Goal: Task Accomplishment & Management: Complete application form

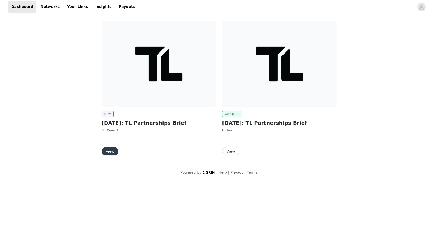
click at [108, 153] on button "View" at bounding box center [110, 151] width 17 height 8
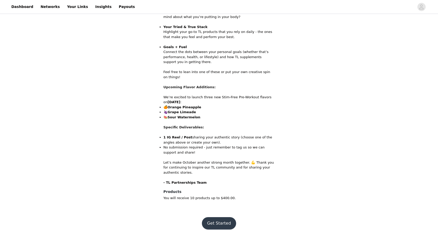
scroll to position [242, 0]
click at [215, 218] on button "Get Started" at bounding box center [219, 224] width 34 height 12
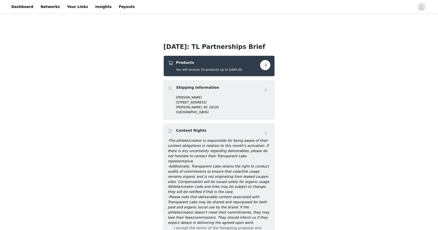
scroll to position [86, 0]
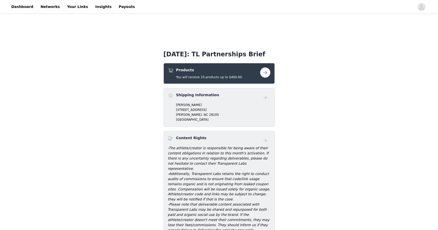
click at [264, 72] on button "button" at bounding box center [265, 72] width 10 height 10
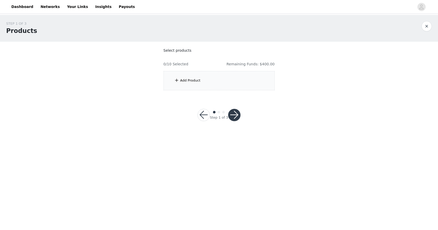
drag, startPoint x: 173, startPoint y: 66, endPoint x: 177, endPoint y: 67, distance: 4.3
click at [174, 66] on h4 "0/10 Selected" at bounding box center [176, 64] width 25 height 5
click at [178, 74] on div "Add Product" at bounding box center [219, 80] width 111 height 19
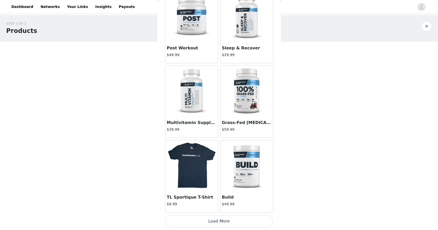
click at [225, 222] on button "Load More" at bounding box center [219, 221] width 108 height 12
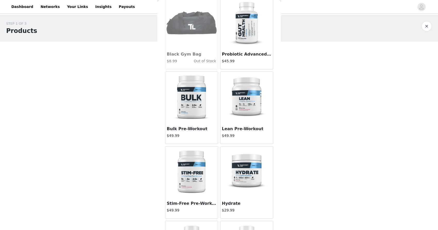
scroll to position [0, 0]
click at [237, 22] on img at bounding box center [247, 23] width 52 height 52
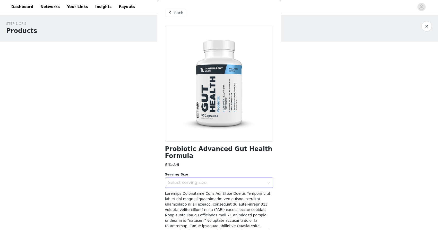
scroll to position [0, 0]
click at [185, 180] on div "Select serving size" at bounding box center [216, 182] width 96 height 5
click at [190, 192] on li "30 Servings" at bounding box center [219, 194] width 108 height 8
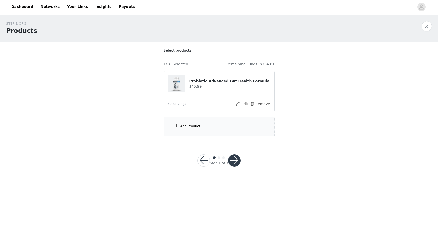
scroll to position [220, 0]
click at [210, 124] on div "Add Product" at bounding box center [219, 126] width 111 height 19
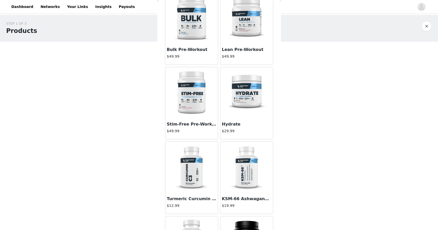
scroll to position [932, 0]
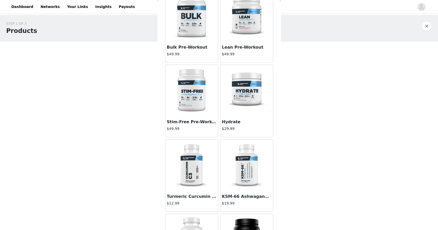
click at [190, 89] on img at bounding box center [192, 91] width 52 height 52
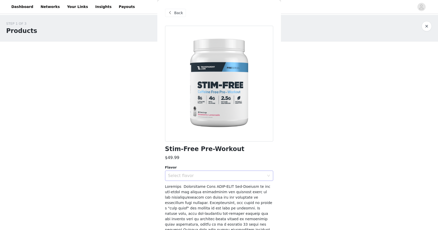
scroll to position [0, 0]
click at [209, 178] on div "Select flavor" at bounding box center [216, 175] width 96 height 5
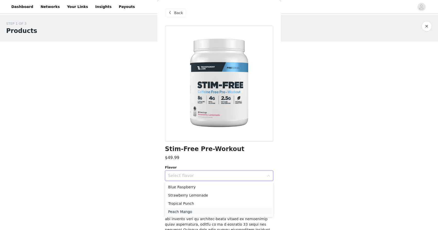
click at [189, 213] on li "Peach Mango" at bounding box center [219, 212] width 108 height 8
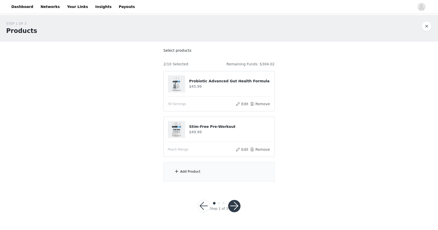
click at [204, 163] on div "Add Product" at bounding box center [219, 171] width 111 height 19
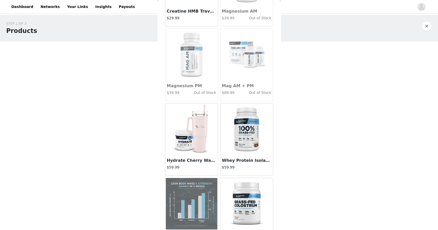
click at [199, 125] on img at bounding box center [192, 130] width 52 height 52
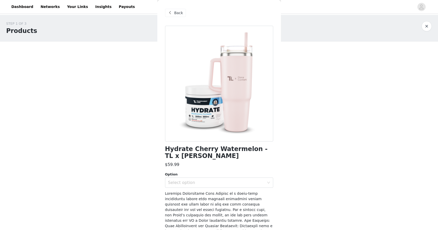
click at [233, 87] on div at bounding box center [219, 84] width 108 height 116
click at [175, 14] on span "Back" at bounding box center [178, 12] width 9 height 5
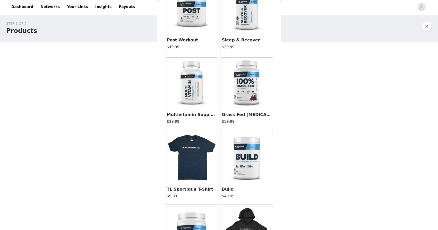
click at [200, 97] on img at bounding box center [192, 84] width 52 height 52
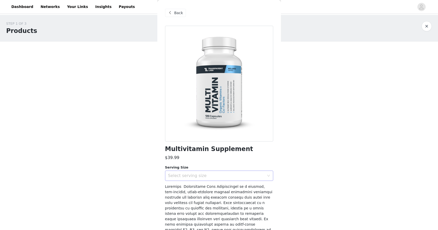
click at [202, 176] on div "Select serving size" at bounding box center [216, 175] width 96 height 5
click at [192, 189] on li "30 Servings" at bounding box center [219, 187] width 108 height 8
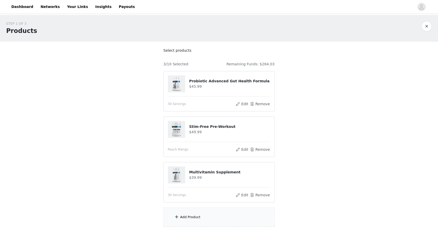
click at [199, 213] on div "Add Product" at bounding box center [219, 217] width 111 height 19
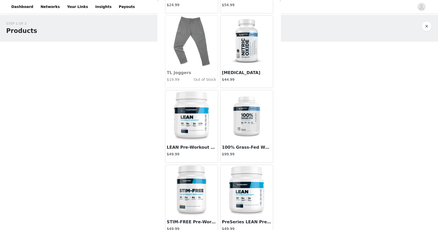
scroll to position [1206, 0]
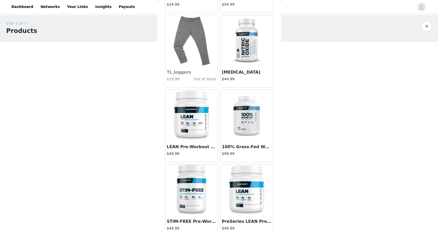
click at [244, 127] on img at bounding box center [247, 116] width 52 height 52
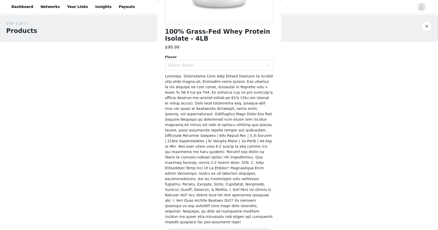
scroll to position [96, 0]
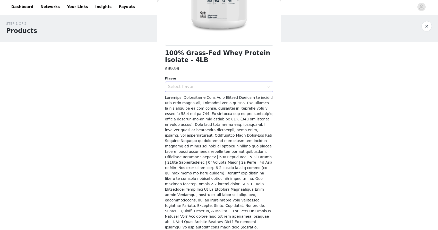
click at [203, 88] on div "Select flavor" at bounding box center [216, 86] width 96 height 5
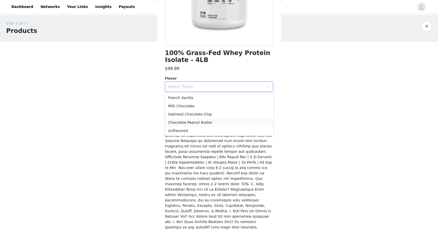
click at [200, 124] on li "Chocolate Peanut Butter" at bounding box center [219, 122] width 108 height 8
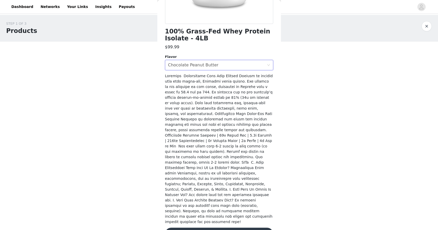
click at [213, 228] on button "Add Product" at bounding box center [219, 234] width 108 height 12
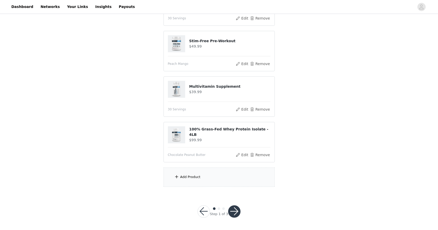
scroll to position [86, 0]
click at [202, 184] on div "Add Product" at bounding box center [219, 177] width 111 height 19
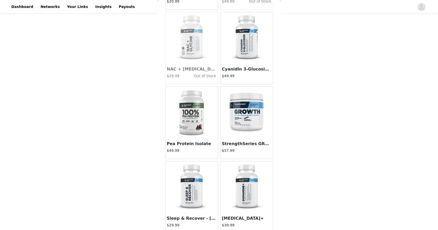
scroll to position [1997, 0]
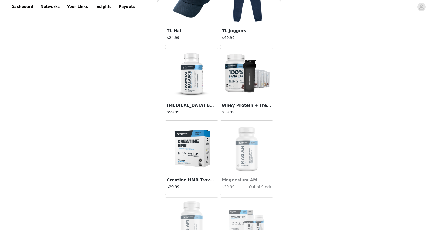
click at [195, 83] on img at bounding box center [192, 74] width 52 height 52
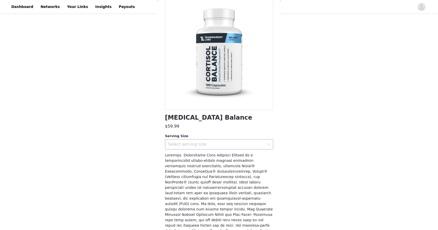
scroll to position [33, 0]
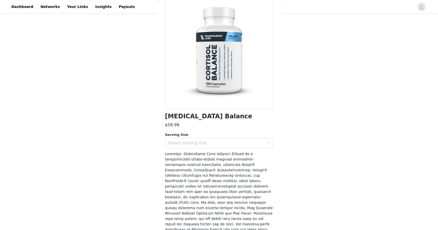
click at [226, 144] on div "Select serving size" at bounding box center [216, 143] width 96 height 5
click at [217, 153] on li "60 Servings" at bounding box center [219, 154] width 108 height 8
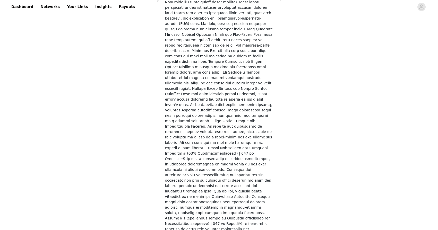
scroll to position [211, 0]
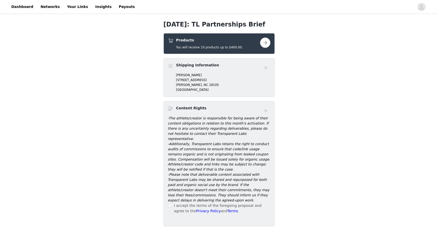
scroll to position [127, 0]
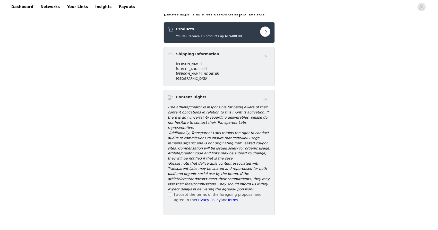
click at [261, 32] on button "button" at bounding box center [265, 32] width 10 height 10
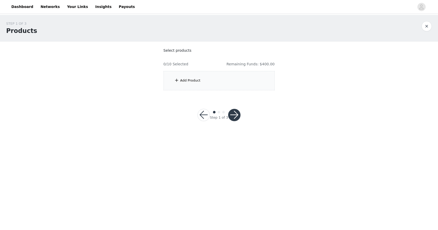
click at [206, 68] on section "Select products 0/10 Selected Remaining Funds: $400.00 Add Product" at bounding box center [219, 69] width 124 height 55
click at [203, 80] on div "Add Product" at bounding box center [219, 80] width 111 height 19
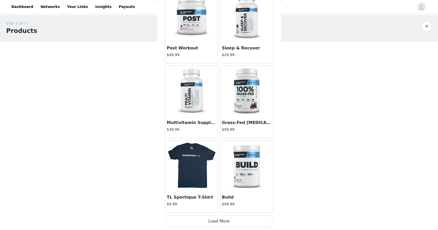
click at [218, 222] on button "Load More" at bounding box center [219, 221] width 108 height 12
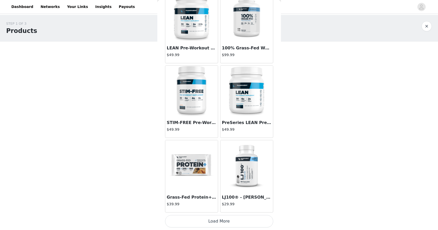
click at [194, 100] on img at bounding box center [192, 92] width 52 height 52
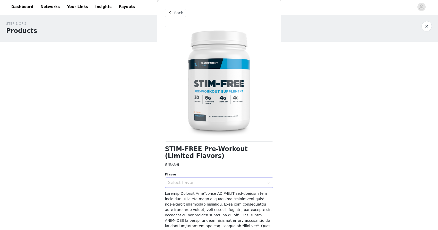
scroll to position [0, 0]
click at [188, 182] on div "Select flavor" at bounding box center [216, 182] width 96 height 5
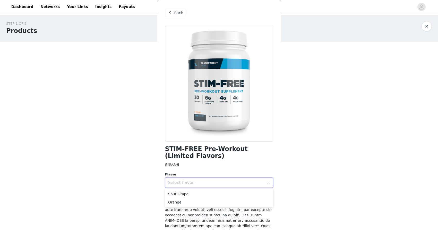
click at [191, 178] on div "Select flavor" at bounding box center [217, 183] width 99 height 10
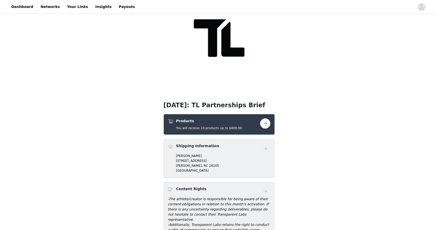
scroll to position [40, 0]
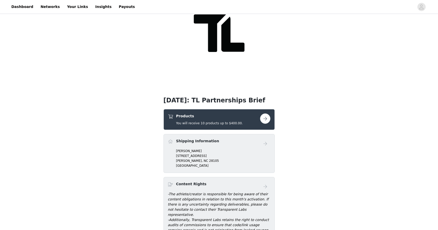
click at [265, 122] on button "button" at bounding box center [265, 119] width 10 height 10
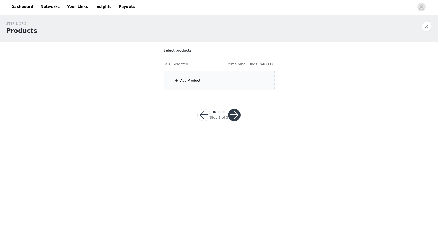
click at [204, 116] on button "button" at bounding box center [204, 115] width 12 height 12
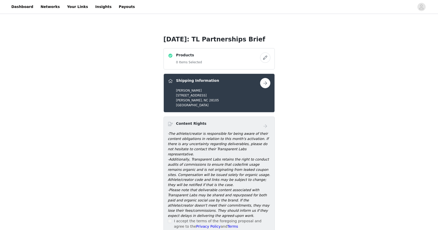
scroll to position [101, 0]
click at [266, 63] on div "Products 0 Items Selected" at bounding box center [219, 58] width 103 height 13
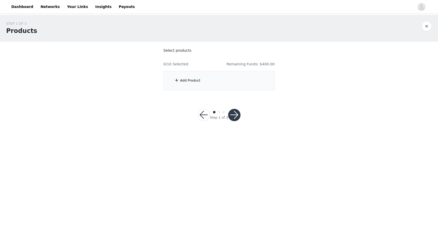
click at [230, 74] on div "Add Product" at bounding box center [219, 80] width 111 height 19
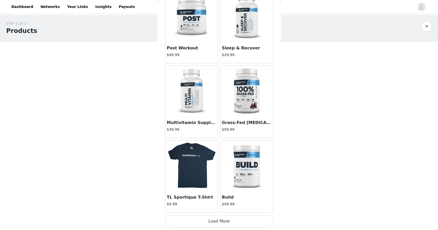
click at [207, 223] on button "Load More" at bounding box center [219, 221] width 108 height 12
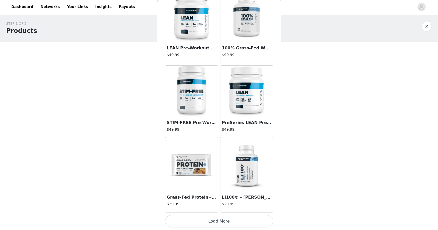
click at [199, 175] on img at bounding box center [192, 166] width 52 height 52
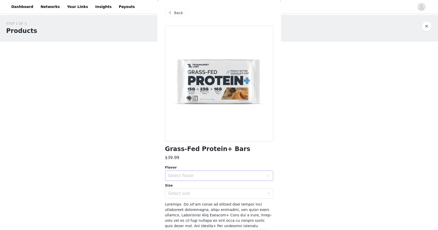
click at [196, 175] on div "Select flavor" at bounding box center [216, 175] width 96 height 5
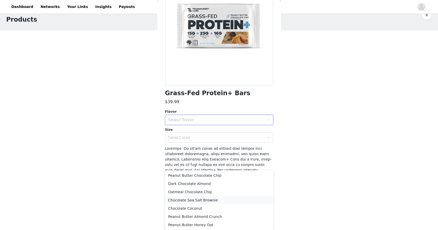
click at [200, 199] on li "Chocolate Sea Salt Brownie" at bounding box center [219, 200] width 108 height 8
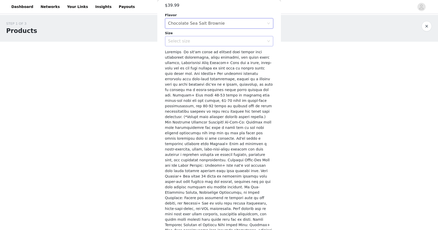
click at [189, 44] on div "Select size" at bounding box center [217, 41] width 99 height 10
click at [185, 53] on li "12 Bars" at bounding box center [219, 52] width 108 height 8
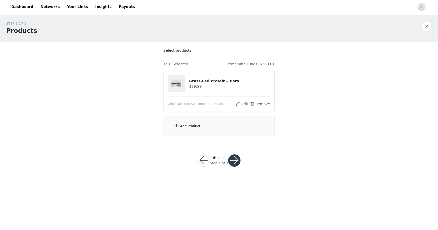
click at [192, 128] on div "Add Product" at bounding box center [190, 126] width 20 height 5
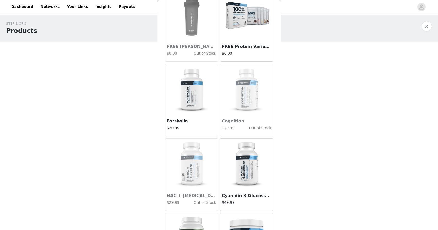
scroll to position [1822, 0]
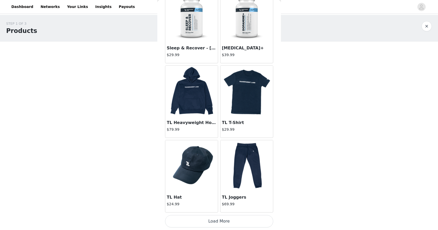
click at [224, 222] on button "Load More" at bounding box center [219, 221] width 108 height 12
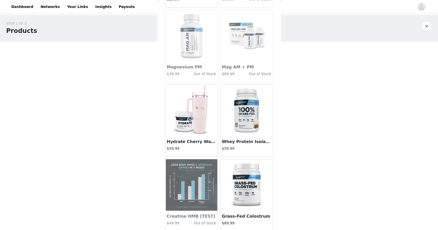
click at [242, 120] on img at bounding box center [247, 111] width 52 height 52
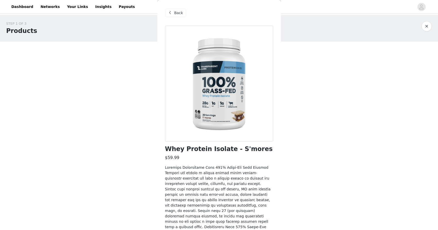
scroll to position [0, 0]
click at [173, 7] on div "Back" at bounding box center [219, 13] width 108 height 26
click at [173, 20] on div "Back" at bounding box center [219, 13] width 108 height 26
click at [175, 11] on span "Back" at bounding box center [178, 12] width 9 height 5
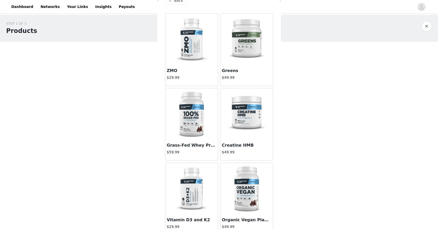
scroll to position [15, 0]
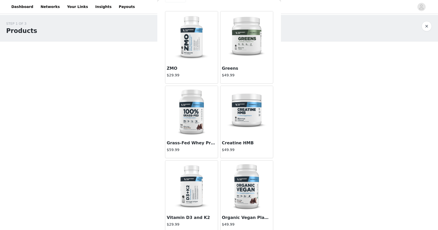
click at [189, 120] on img at bounding box center [192, 112] width 52 height 52
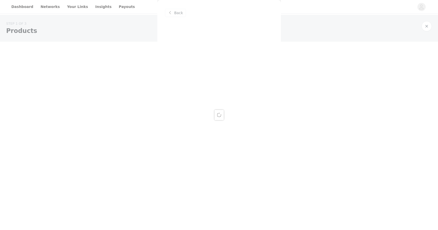
scroll to position [0, 0]
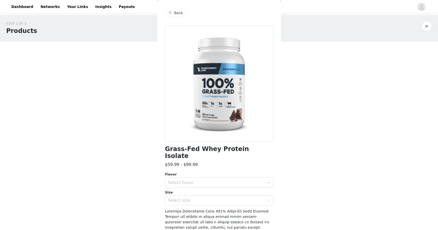
click at [204, 172] on div "Flavor" at bounding box center [219, 174] width 108 height 5
click at [204, 178] on div "Select flavor" at bounding box center [217, 183] width 99 height 10
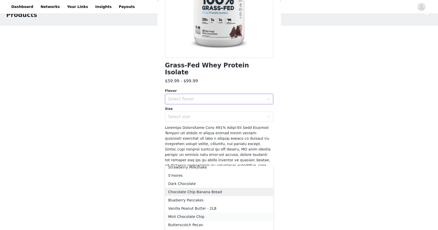
scroll to position [86, 0]
click at [196, 200] on li "Blueberry Pancakes" at bounding box center [219, 200] width 108 height 8
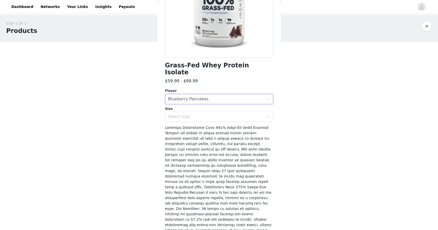
scroll to position [0, 0]
click at [197, 114] on div "Select size" at bounding box center [216, 116] width 96 height 5
click at [194, 122] on li "2LB" at bounding box center [219, 121] width 108 height 8
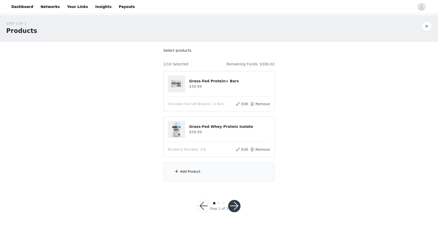
click at [193, 172] on div "Add Product" at bounding box center [190, 171] width 20 height 5
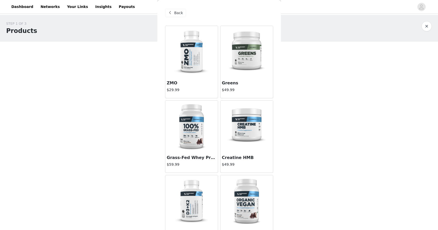
click at [198, 129] on img at bounding box center [192, 127] width 52 height 52
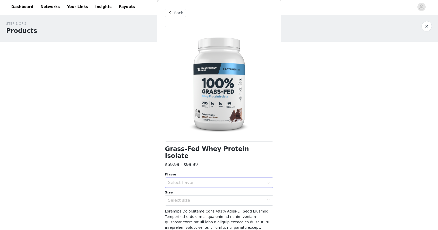
click at [211, 178] on div "Select flavor" at bounding box center [217, 183] width 99 height 10
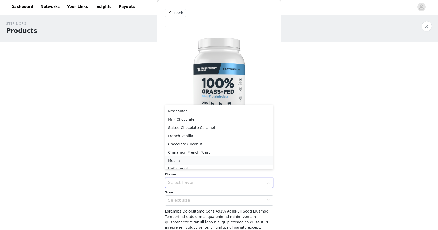
scroll to position [15, 0]
click at [194, 130] on li "Salted Chocolate Caramel" at bounding box center [219, 128] width 108 height 8
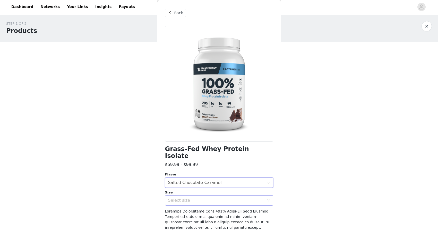
click at [184, 198] on div "Select size" at bounding box center [216, 200] width 96 height 5
click at [182, 209] on ul "2LB" at bounding box center [219, 205] width 108 height 10
click at [182, 207] on li "2LB" at bounding box center [219, 205] width 108 height 8
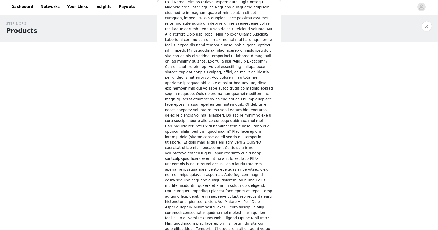
scroll to position [702, 0]
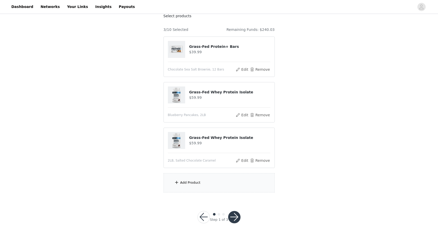
scroll to position [35, 0]
click at [196, 183] on div "Add Product" at bounding box center [190, 182] width 20 height 5
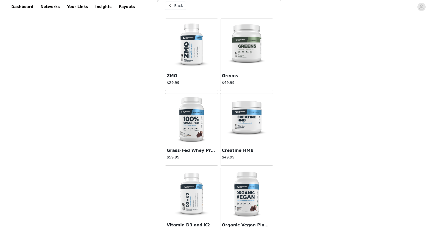
scroll to position [7, 0]
click at [197, 120] on img at bounding box center [192, 120] width 52 height 52
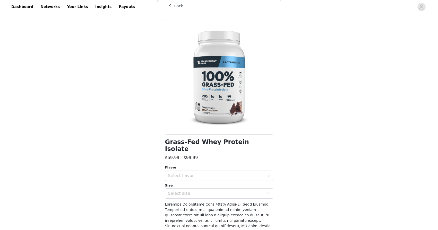
click at [199, 165] on div "Flavor" at bounding box center [219, 167] width 108 height 5
click at [199, 171] on div "Select flavor" at bounding box center [217, 176] width 99 height 10
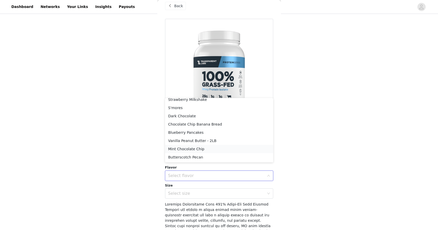
scroll to position [86, 0]
click at [190, 149] on li "Mint Chocolate Chip" at bounding box center [219, 149] width 108 height 8
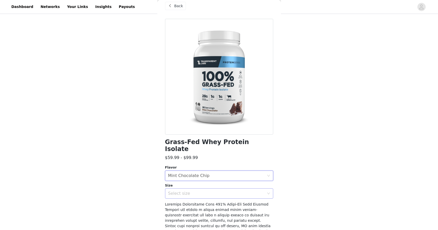
click at [190, 191] on div "Select size" at bounding box center [216, 193] width 96 height 5
click at [185, 194] on li "2LB" at bounding box center [219, 198] width 108 height 8
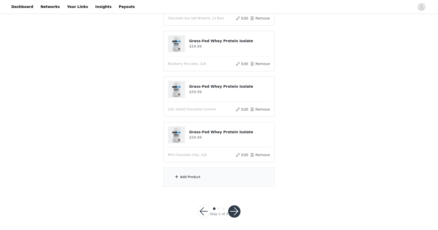
scroll to position [86, 0]
click at [205, 183] on div "Add Product" at bounding box center [219, 177] width 111 height 19
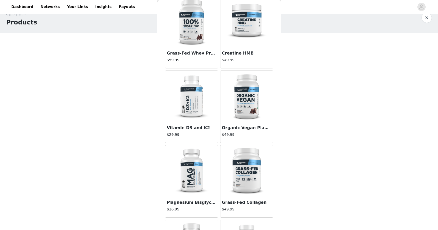
scroll to position [101, 0]
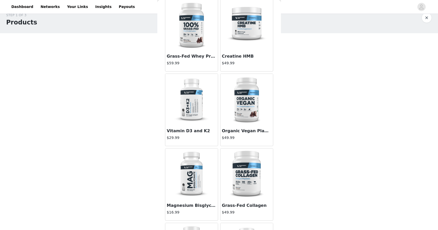
click at [191, 164] on img at bounding box center [192, 175] width 52 height 52
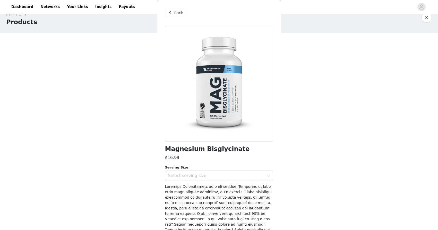
scroll to position [9, 0]
click at [224, 116] on div at bounding box center [219, 84] width 108 height 116
click at [205, 174] on div "Select serving size" at bounding box center [216, 175] width 96 height 5
click at [191, 186] on li "30 Servings" at bounding box center [219, 187] width 108 height 8
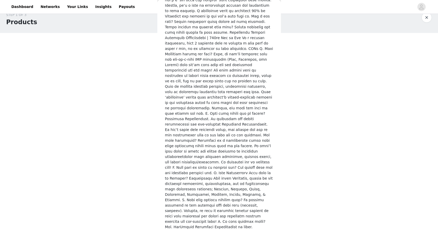
scroll to position [202, 0]
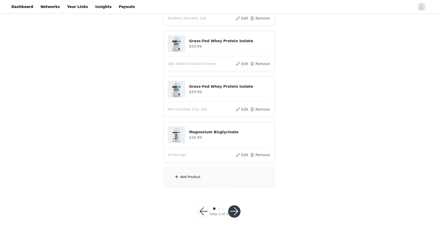
click at [207, 170] on div "Add Product" at bounding box center [219, 177] width 111 height 19
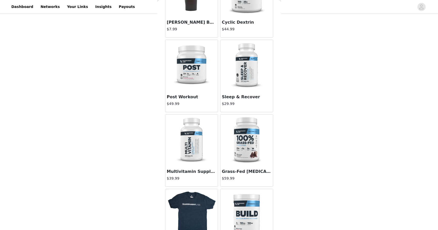
scroll to position [532, 0]
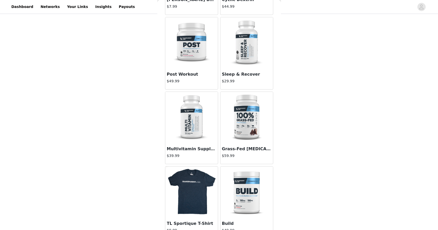
click at [194, 132] on img at bounding box center [192, 118] width 52 height 52
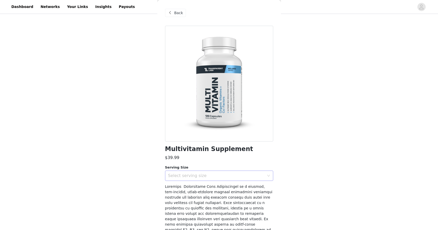
scroll to position [0, 0]
click at [192, 180] on div "Select serving size" at bounding box center [217, 176] width 99 height 10
click at [187, 187] on li "30 Servings" at bounding box center [219, 186] width 108 height 8
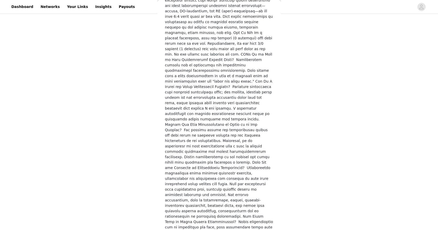
scroll to position [884, 0]
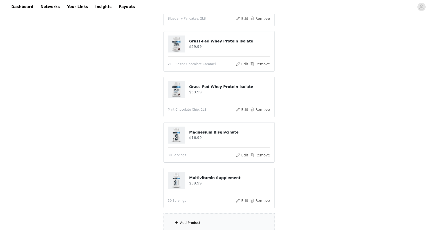
scroll to position [165, 0]
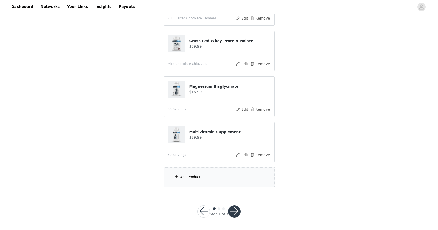
click at [211, 172] on div "Add Product" at bounding box center [219, 177] width 111 height 19
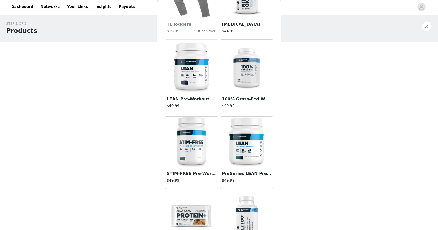
scroll to position [1255, 0]
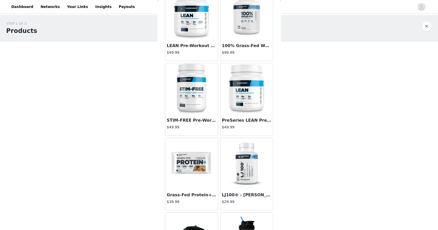
click at [194, 165] on img at bounding box center [192, 164] width 52 height 52
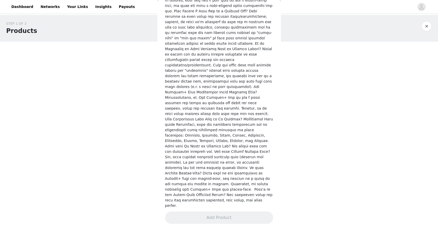
scroll to position [772, 0]
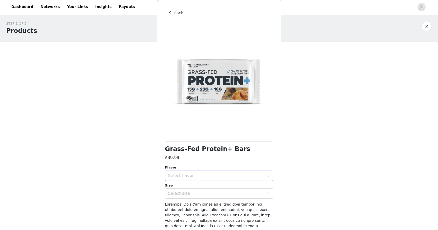
click at [200, 176] on div "Select flavor" at bounding box center [216, 175] width 96 height 5
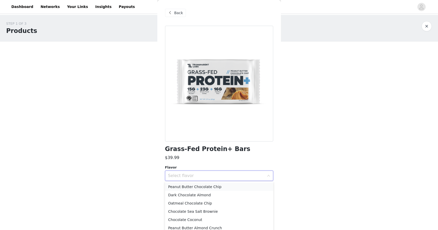
click at [199, 187] on li "Peanut Butter Chocolate Chip" at bounding box center [219, 187] width 108 height 8
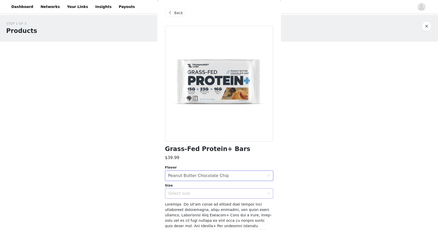
click at [198, 195] on div "Select size" at bounding box center [216, 193] width 96 height 5
click at [192, 204] on li "12 Bars" at bounding box center [219, 205] width 108 height 8
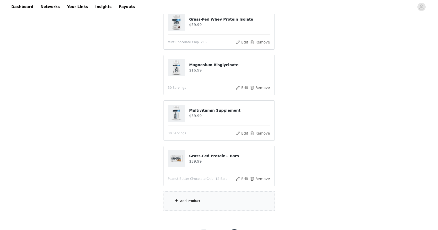
click at [192, 201] on div "Add Product" at bounding box center [190, 201] width 20 height 5
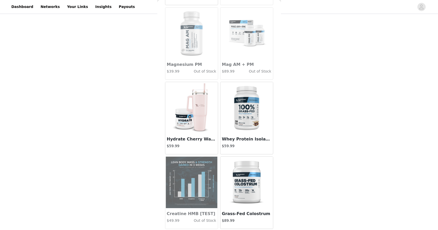
click at [198, 130] on img at bounding box center [192, 108] width 52 height 52
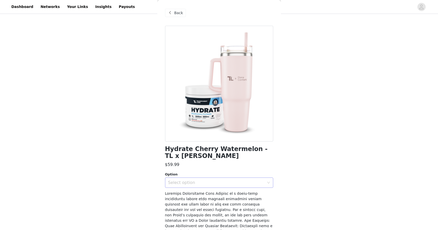
scroll to position [0, 0]
click at [184, 181] on div "Select option" at bounding box center [216, 182] width 96 height 5
click at [182, 196] on li "40sv Tub & Signature Tumbler" at bounding box center [219, 194] width 108 height 8
click at [180, 14] on span "Back" at bounding box center [178, 12] width 9 height 5
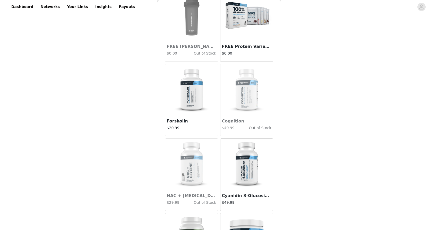
scroll to position [1792, 0]
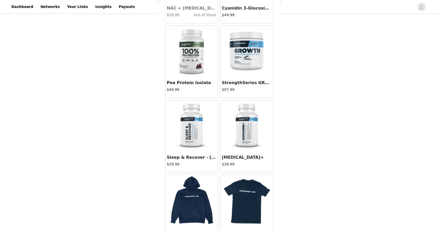
click at [178, 123] on img at bounding box center [192, 126] width 52 height 52
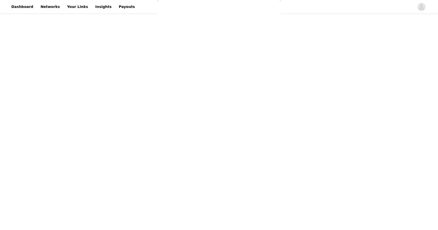
scroll to position [0, 0]
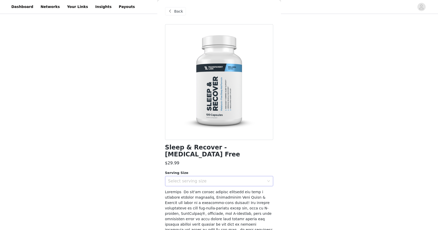
click at [196, 179] on div "Select serving size" at bounding box center [216, 181] width 96 height 5
click at [190, 183] on li "30 Servings" at bounding box center [219, 185] width 108 height 8
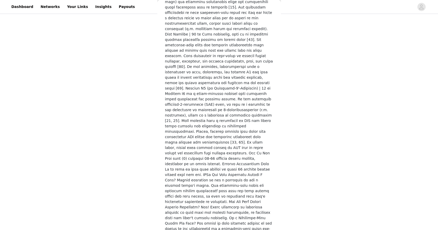
scroll to position [614, 0]
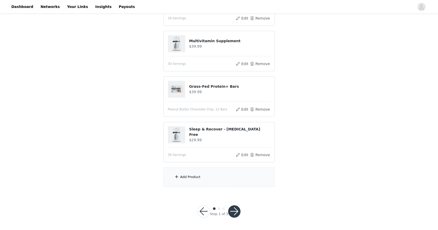
click at [195, 175] on div "Add Product" at bounding box center [190, 177] width 20 height 5
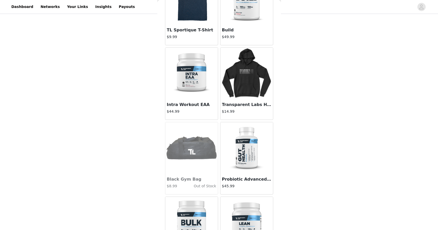
scroll to position [764, 0]
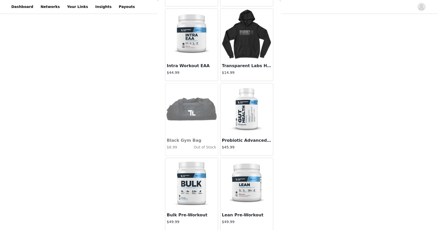
click at [242, 133] on img at bounding box center [247, 109] width 52 height 52
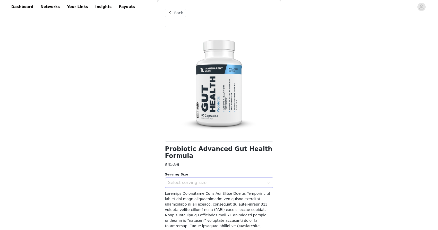
scroll to position [0, 0]
click at [188, 183] on div "Select serving size" at bounding box center [216, 182] width 96 height 5
click at [185, 192] on li "30 Servings" at bounding box center [219, 194] width 108 height 8
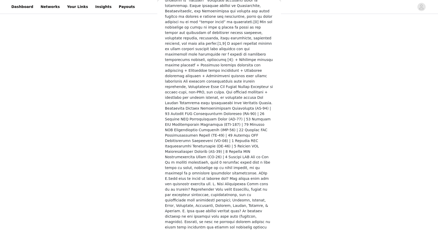
click at [186, 222] on div "Probiotic Advanced Gut Health Formula $45.99 Serving Size Select serving size 3…" at bounding box center [219, 31] width 108 height 452
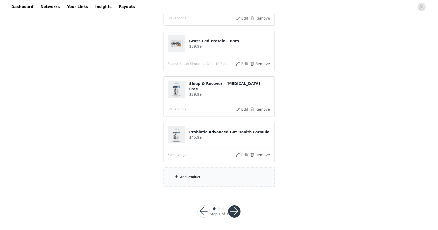
scroll to position [313, 0]
click at [233, 209] on button "button" at bounding box center [234, 212] width 12 height 12
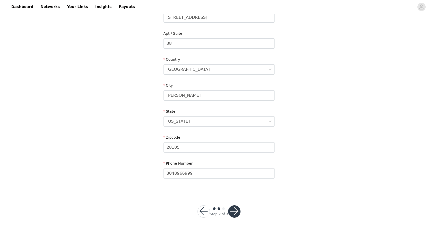
scroll to position [121, 0]
click at [232, 208] on button "button" at bounding box center [234, 212] width 12 height 12
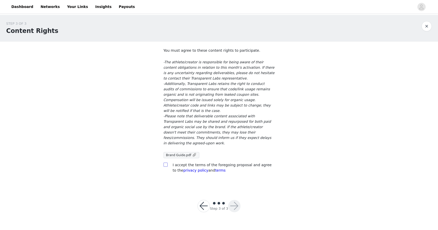
click at [164, 163] on span at bounding box center [166, 165] width 4 height 4
click at [164, 163] on input "checkbox" at bounding box center [166, 165] width 4 height 4
checkbox input "true"
click at [233, 200] on button "button" at bounding box center [234, 206] width 12 height 12
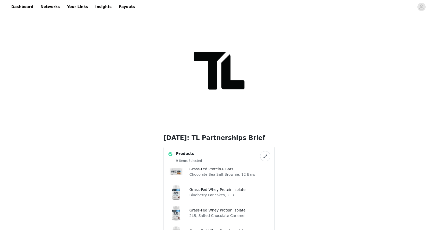
scroll to position [126, 0]
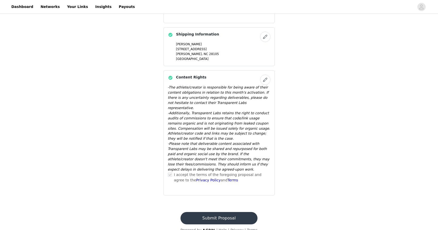
click at [208, 212] on button "Submit Proposal" at bounding box center [219, 218] width 77 height 12
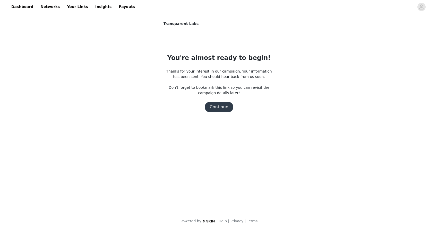
scroll to position [0, 0]
click at [218, 111] on button "Continue" at bounding box center [219, 107] width 29 height 10
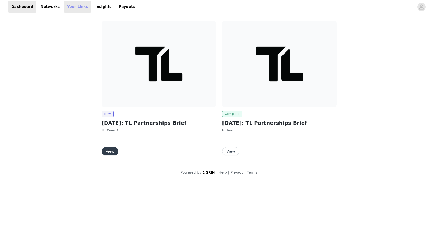
click at [64, 10] on link "Your Links" at bounding box center [77, 7] width 27 height 12
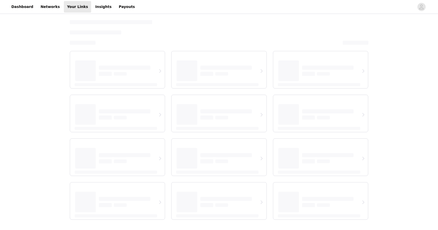
click at [83, 10] on div "Dashboard Networks Your Links Insights Payouts" at bounding box center [73, 7] width 130 height 12
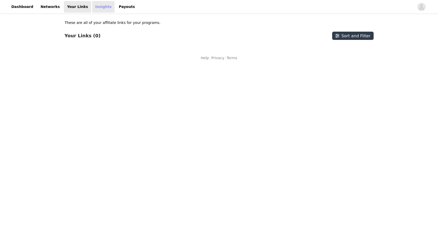
click at [92, 9] on link "Insights" at bounding box center [103, 7] width 22 height 12
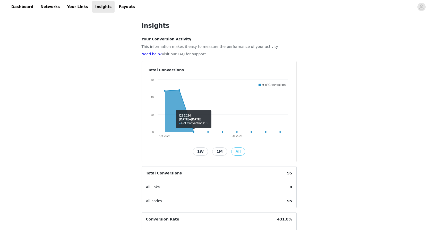
click at [194, 149] on div "1W" at bounding box center [200, 152] width 19 height 8
click at [197, 149] on button "1W" at bounding box center [200, 152] width 15 height 8
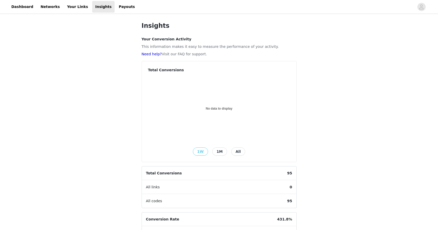
click at [226, 150] on div "1M" at bounding box center [219, 152] width 19 height 8
click at [232, 150] on button "All" at bounding box center [238, 152] width 14 height 8
click at [233, 151] on button "All" at bounding box center [238, 152] width 14 height 8
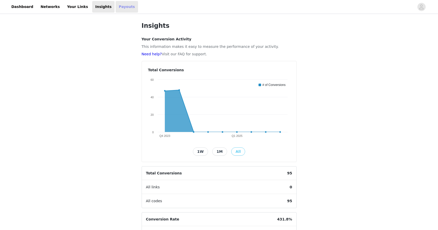
click at [117, 9] on link "Payouts" at bounding box center [127, 7] width 22 height 12
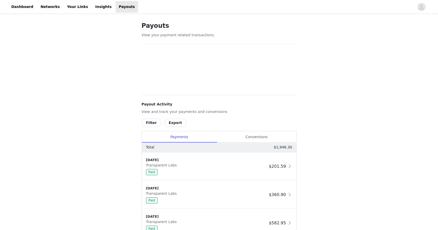
click at [81, 14] on header "Dashboard Networks Your Links Insights Payouts" at bounding box center [219, 7] width 438 height 14
click at [71, 10] on link "Your Links" at bounding box center [77, 7] width 27 height 12
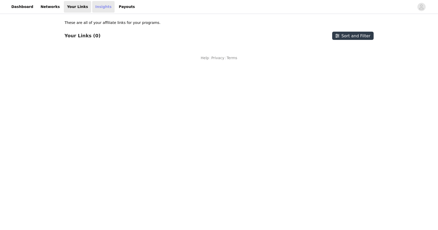
click at [92, 10] on link "Insights" at bounding box center [103, 7] width 22 height 12
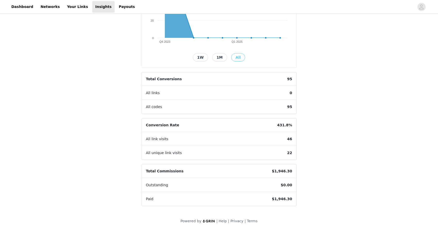
scroll to position [94, 0]
